Goal: Task Accomplishment & Management: Manage account settings

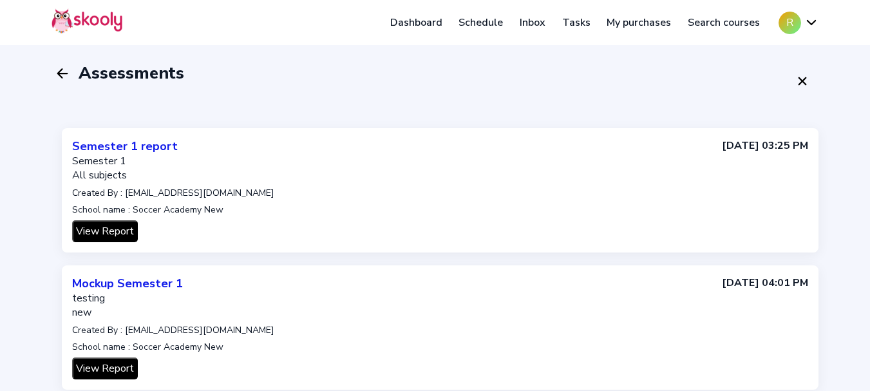
click at [792, 26] on button "R" at bounding box center [799, 23] width 40 height 23
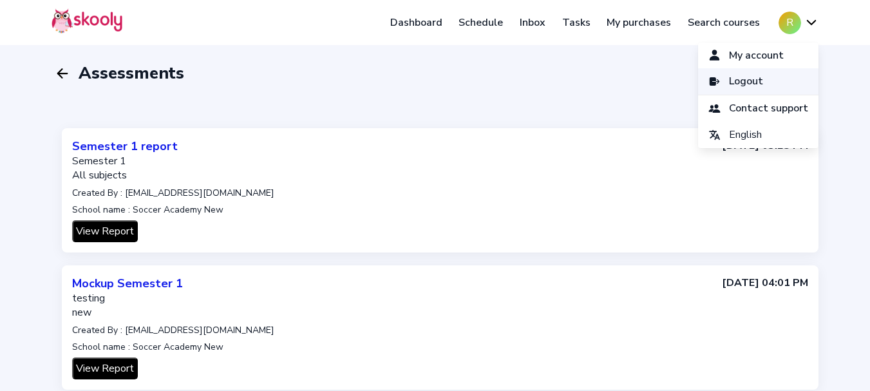
click at [765, 87] on link "Logout" at bounding box center [758, 81] width 120 height 26
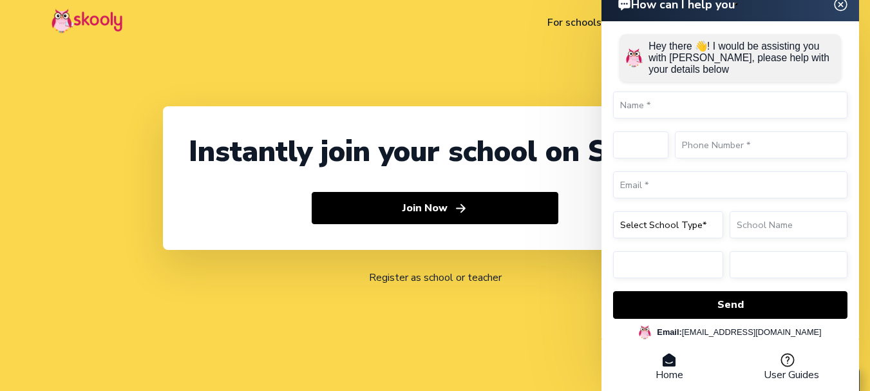
select select "91"
select select "[GEOGRAPHIC_DATA]"
select select "[GEOGRAPHIC_DATA]/[GEOGRAPHIC_DATA]"
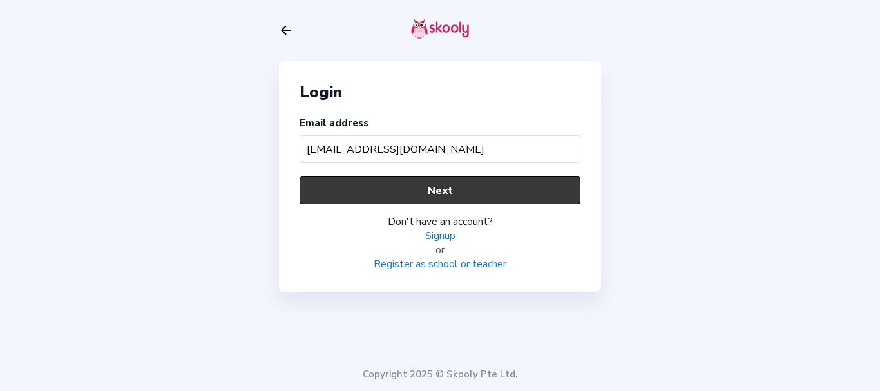
type input "tacit@mailinator.com"
click at [466, 192] on button "Next" at bounding box center [440, 191] width 281 height 28
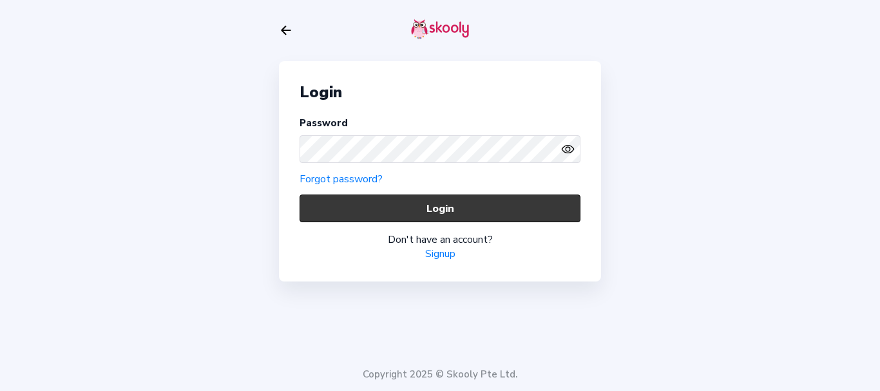
click at [369, 212] on button "Login" at bounding box center [440, 209] width 281 height 28
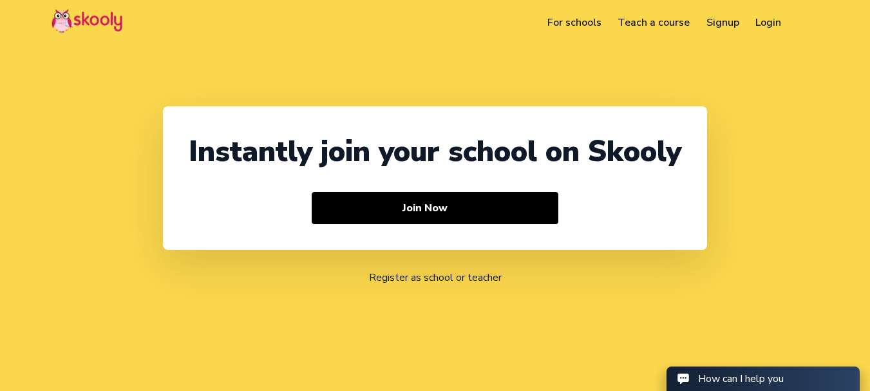
select select "91"
select select "[GEOGRAPHIC_DATA]"
select select "[GEOGRAPHIC_DATA]/[GEOGRAPHIC_DATA]"
click at [774, 21] on link "Login" at bounding box center [769, 22] width 43 height 21
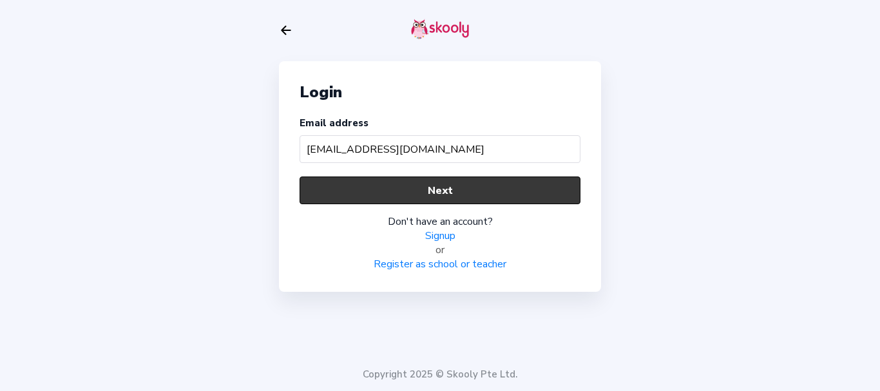
type input "tacit@mailinator.com"
click at [448, 198] on button "Next" at bounding box center [440, 191] width 281 height 28
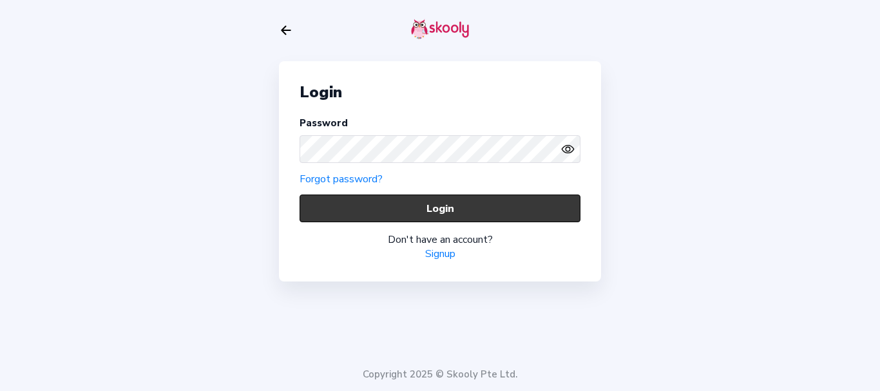
click at [353, 215] on button "Login" at bounding box center [440, 209] width 281 height 28
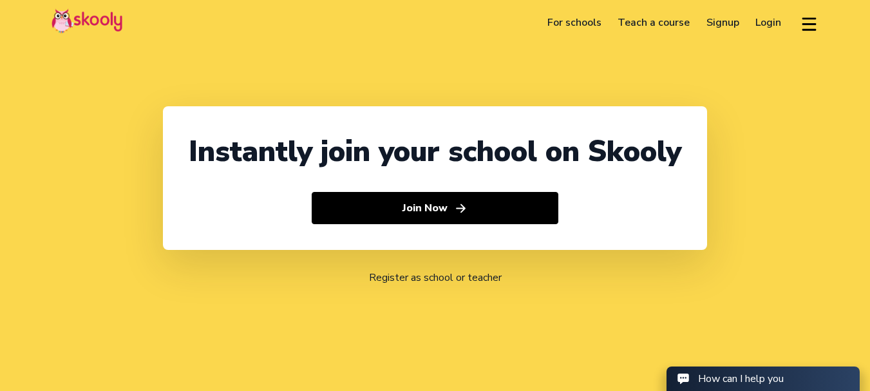
select select "91"
select select "[GEOGRAPHIC_DATA]"
select select "[GEOGRAPHIC_DATA]/[GEOGRAPHIC_DATA]"
click at [776, 23] on link "Login" at bounding box center [769, 22] width 43 height 21
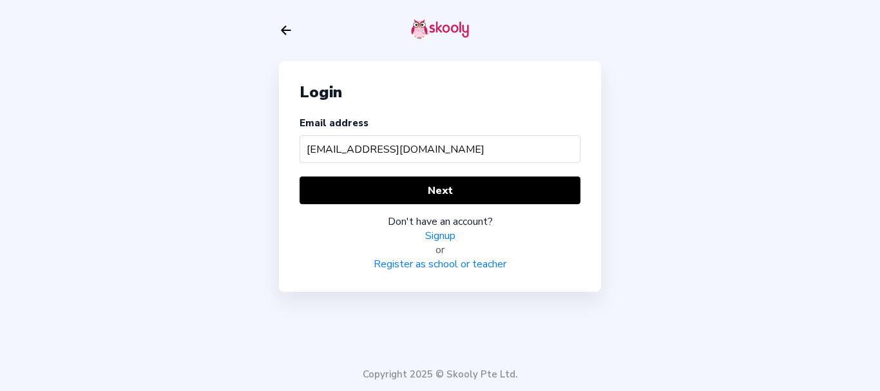
type input "jam01@mailinator.com"
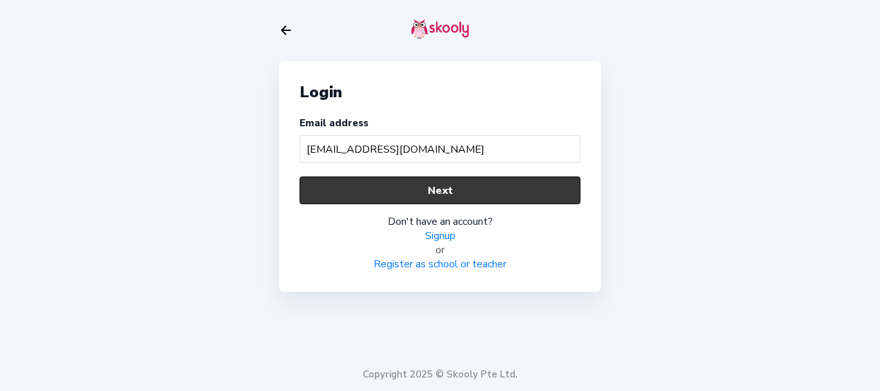
click at [481, 195] on button "Next" at bounding box center [440, 191] width 281 height 28
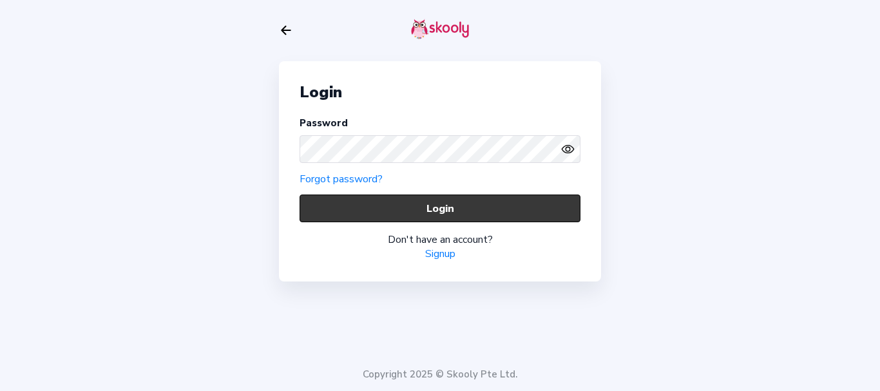
click at [357, 200] on button "Login" at bounding box center [440, 209] width 281 height 28
